Goal: Find specific page/section: Find specific page/section

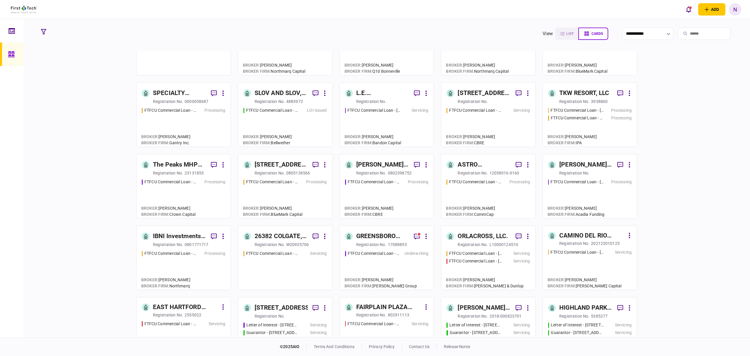
scroll to position [39, 0]
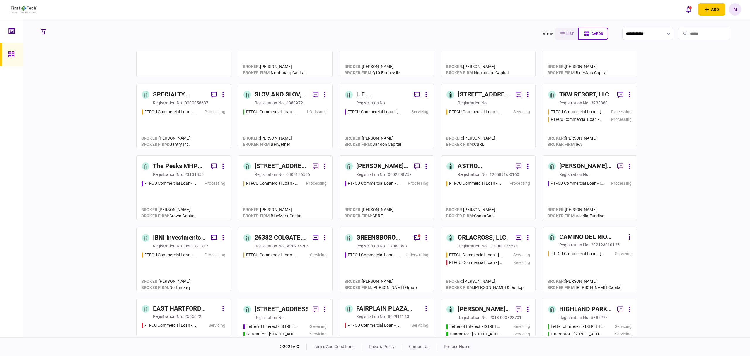
click at [685, 31] on input "search" at bounding box center [704, 34] width 52 height 12
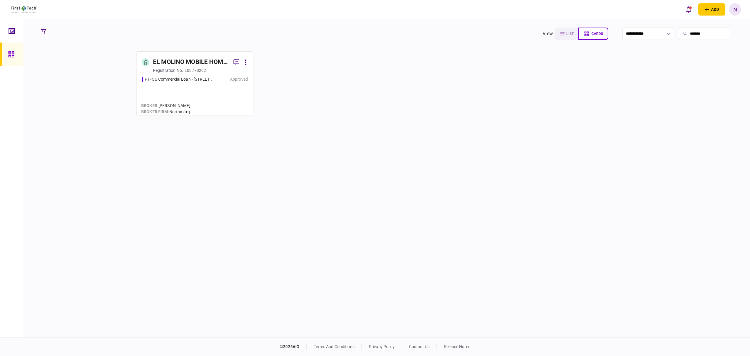
scroll to position [0, 0]
type input "********"
click at [179, 68] on div "registration no." at bounding box center [168, 70] width 30 height 6
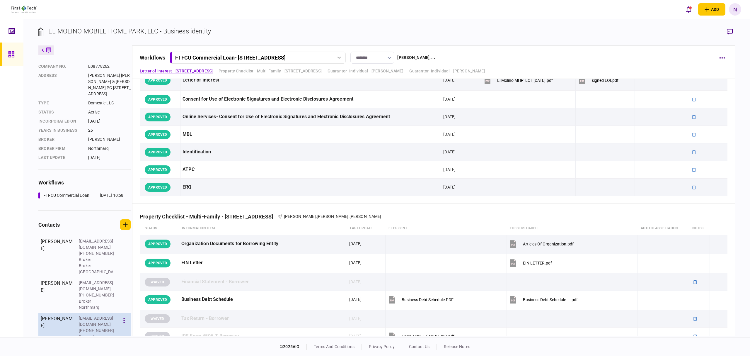
scroll to position [30, 0]
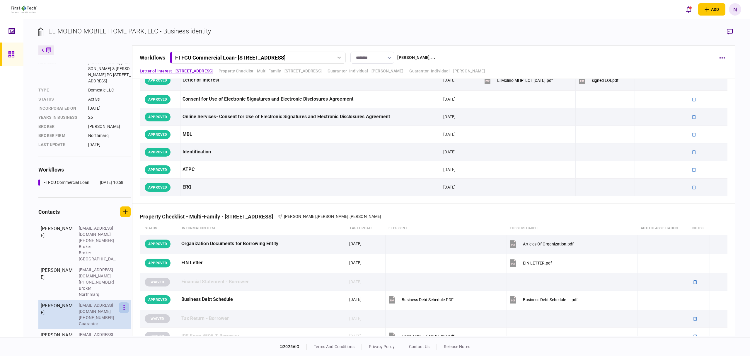
click at [125, 305] on icon "button" at bounding box center [123, 308] width 1 height 6
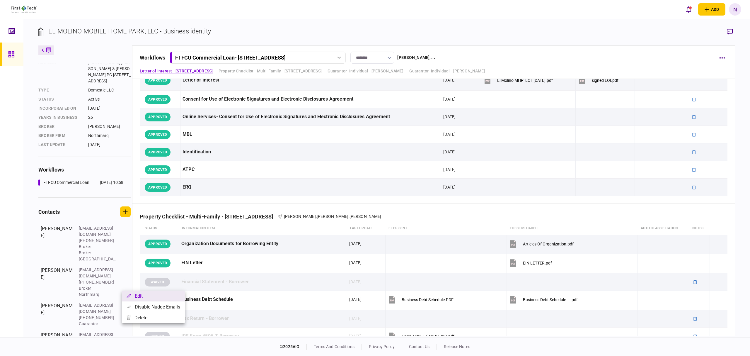
click at [141, 293] on button "Edit" at bounding box center [153, 295] width 63 height 11
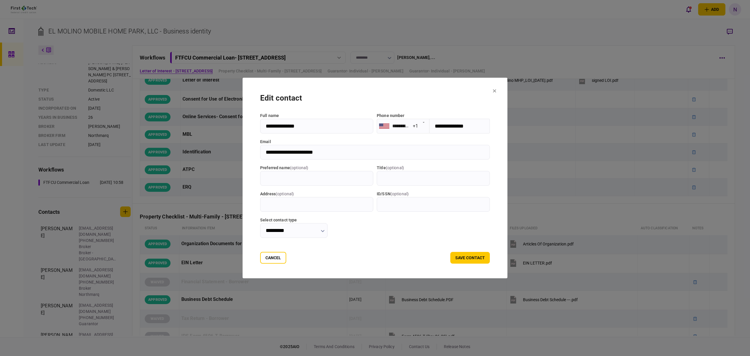
drag, startPoint x: 474, startPoint y: 128, endPoint x: 454, endPoint y: 130, distance: 20.6
click at [430, 130] on input "**********" at bounding box center [460, 126] width 60 height 15
click at [330, 154] on input "**********" at bounding box center [375, 152] width 230 height 15
drag, startPoint x: 321, startPoint y: 154, endPoint x: 279, endPoint y: 151, distance: 42.0
click at [260, 149] on input "**********" at bounding box center [375, 152] width 230 height 15
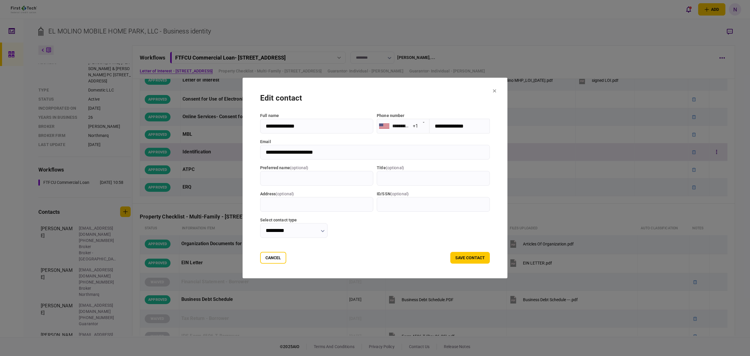
drag, startPoint x: 509, startPoint y: 90, endPoint x: 371, endPoint y: 159, distance: 154.0
click at [496, 90] on icon at bounding box center [495, 91] width 4 height 4
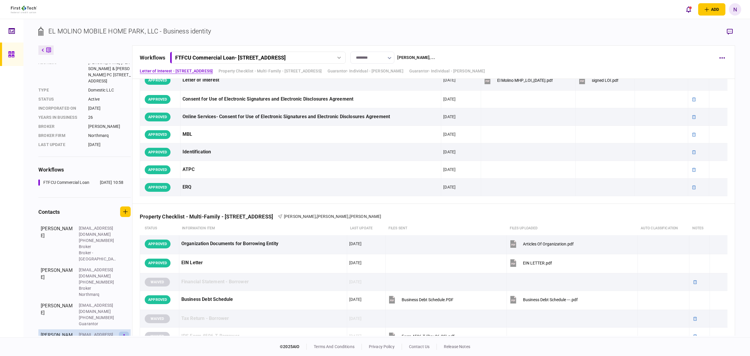
click at [125, 331] on button "button" at bounding box center [124, 336] width 10 height 11
click at [147, 317] on button "Edit" at bounding box center [153, 319] width 63 height 11
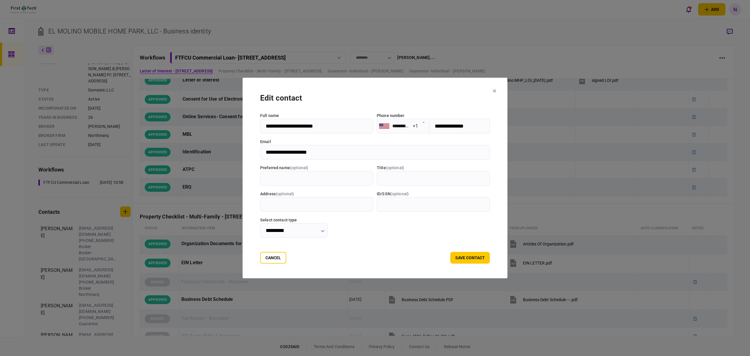
drag, startPoint x: 478, startPoint y: 124, endPoint x: 442, endPoint y: 127, distance: 35.9
click at [430, 127] on input "**********" at bounding box center [460, 126] width 60 height 15
drag, startPoint x: 310, startPoint y: 152, endPoint x: 247, endPoint y: 154, distance: 62.4
click at [260, 154] on input "**********" at bounding box center [375, 152] width 230 height 15
drag, startPoint x: 253, startPoint y: 258, endPoint x: 741, endPoint y: 256, distance: 487.3
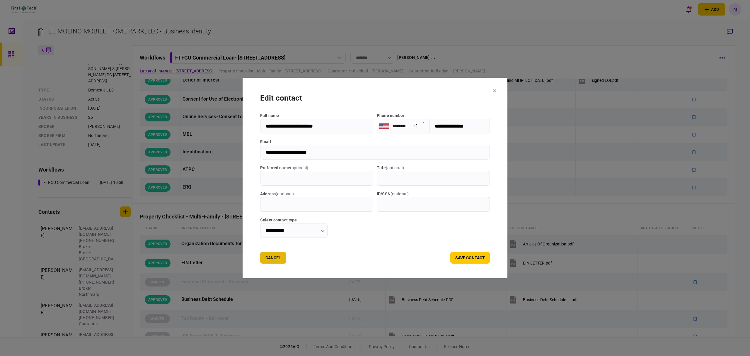
click at [260, 258] on button "Cancel" at bounding box center [273, 258] width 26 height 12
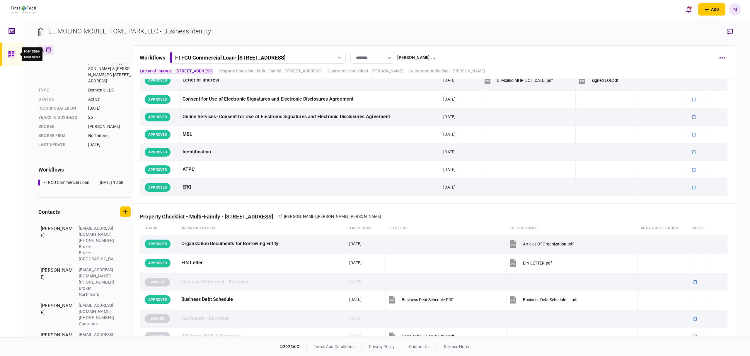
drag, startPoint x: 10, startPoint y: 64, endPoint x: 7, endPoint y: 51, distance: 13.7
click at [10, 64] on div at bounding box center [12, 53] width 9 height 23
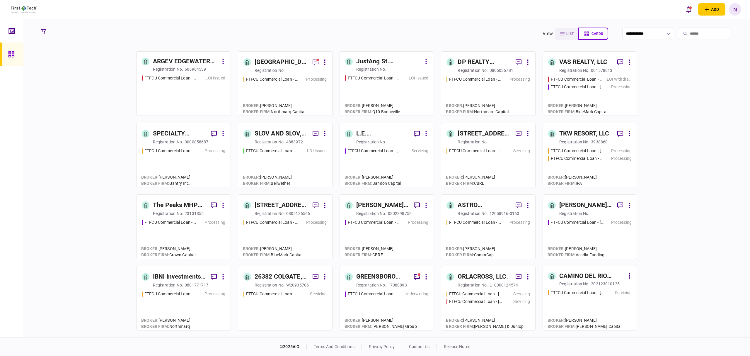
click at [190, 66] on div "605964539" at bounding box center [195, 69] width 21 height 6
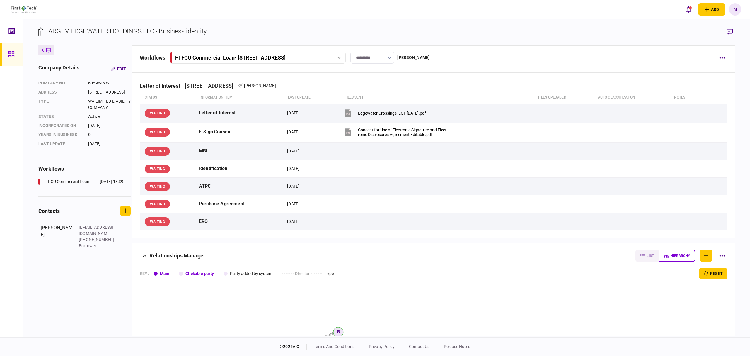
click at [7, 53] on link at bounding box center [11, 53] width 23 height 23
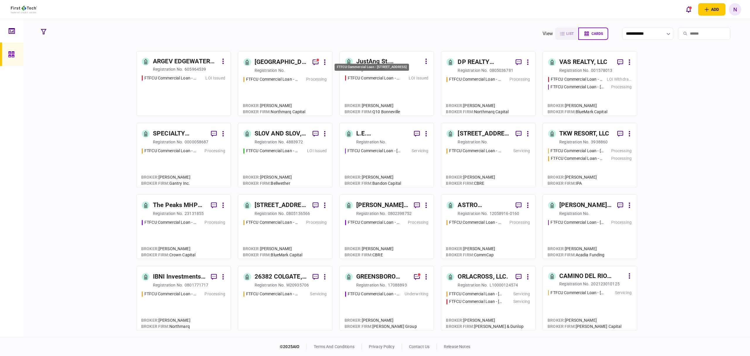
click at [392, 78] on div "FTFCU Commercial Loan - [STREET_ADDRESS]" at bounding box center [374, 78] width 53 height 6
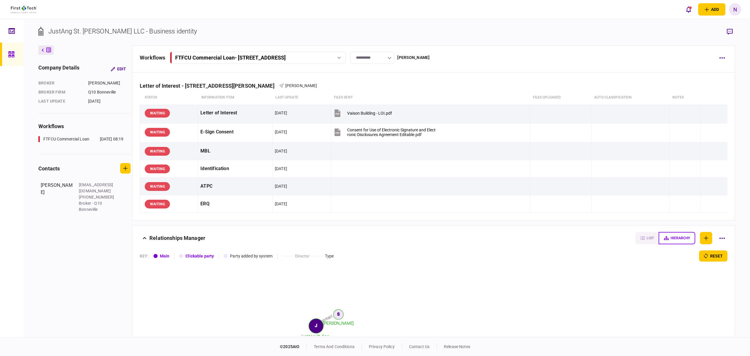
click at [7, 54] on link at bounding box center [11, 53] width 23 height 23
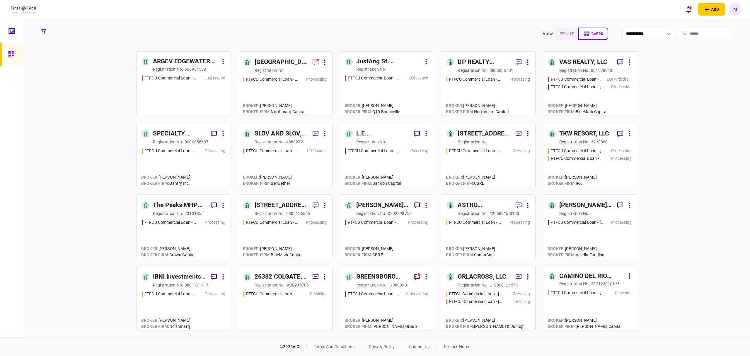
click at [298, 141] on div "4883972" at bounding box center [294, 142] width 17 height 6
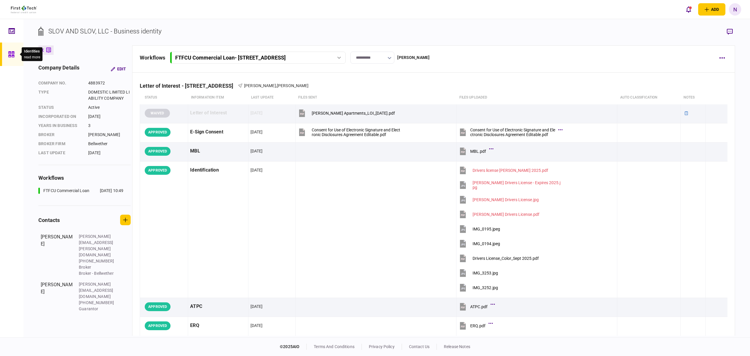
click at [8, 51] on icon at bounding box center [11, 54] width 6 height 6
